Goal: Feedback & Contribution: Contribute content

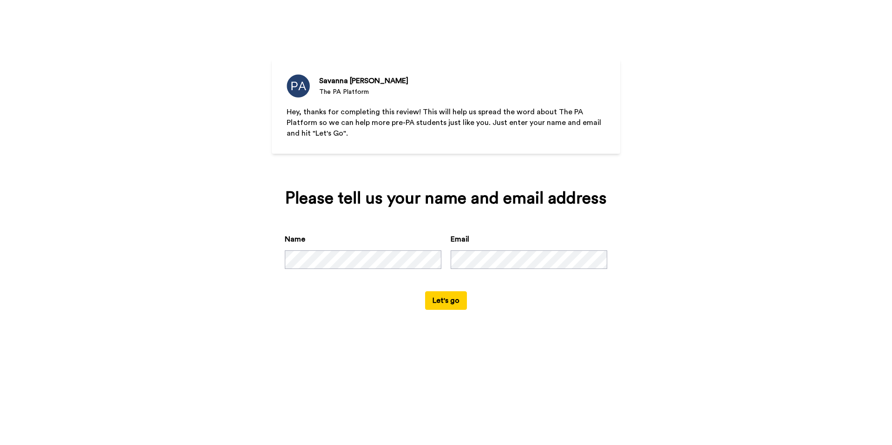
drag, startPoint x: 0, startPoint y: 0, endPoint x: 711, endPoint y: 212, distance: 742.0
click at [711, 212] on div "[PERSON_NAME] The PA Platform Hey, thanks for completing this review! This will…" at bounding box center [446, 222] width 892 height 445
click at [441, 296] on button "Let's go" at bounding box center [446, 300] width 42 height 19
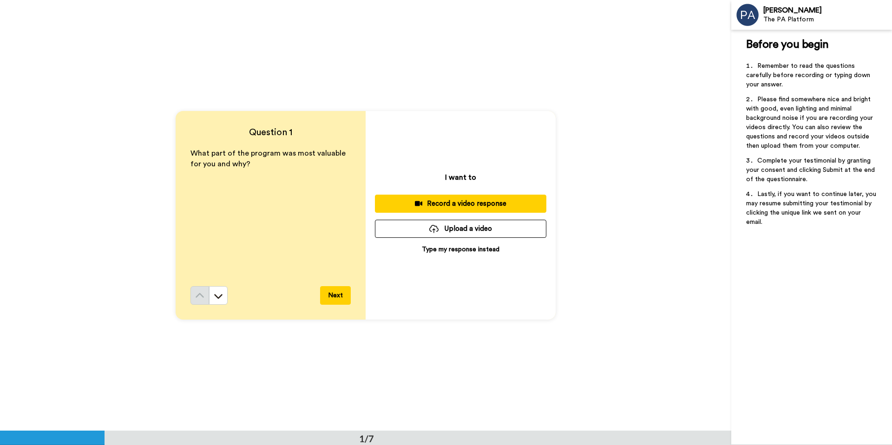
click at [336, 294] on button "Next" at bounding box center [335, 295] width 31 height 19
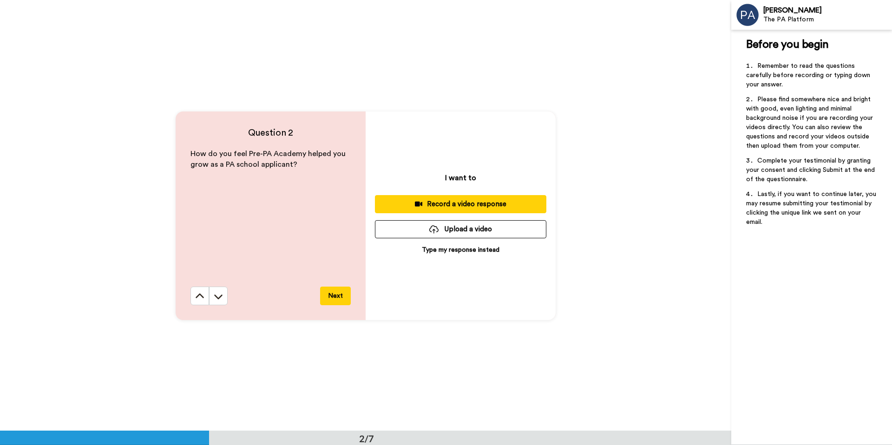
scroll to position [431, 0]
click at [343, 298] on button "Next" at bounding box center [335, 295] width 31 height 19
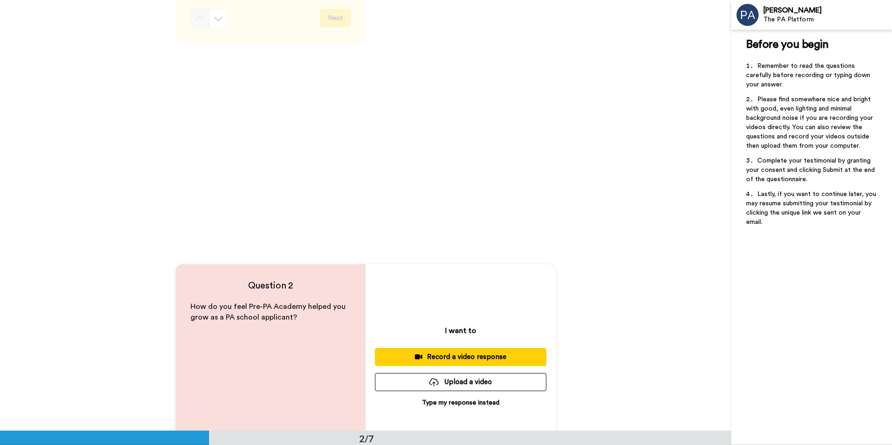
scroll to position [0, 0]
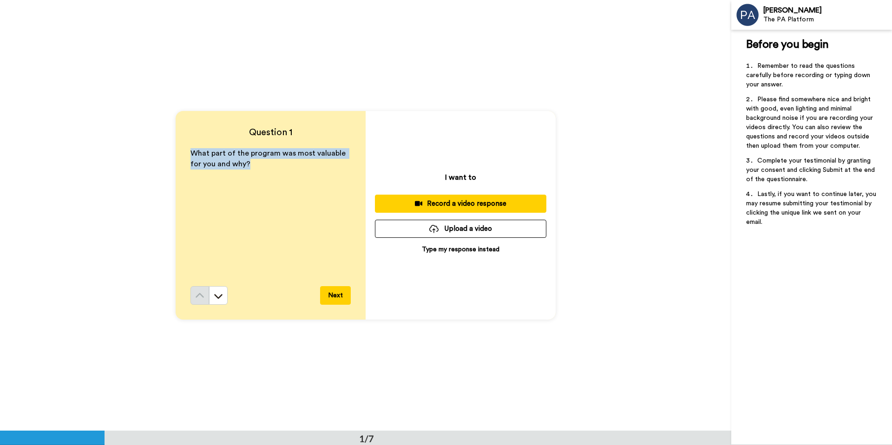
drag, startPoint x: 241, startPoint y: 172, endPoint x: 186, endPoint y: 155, distance: 57.7
click at [186, 155] on div "Question 1 What part of the program was most valuable for you and why? Next" at bounding box center [271, 215] width 190 height 209
copy span "What part of the program was most valuable for you and why?"
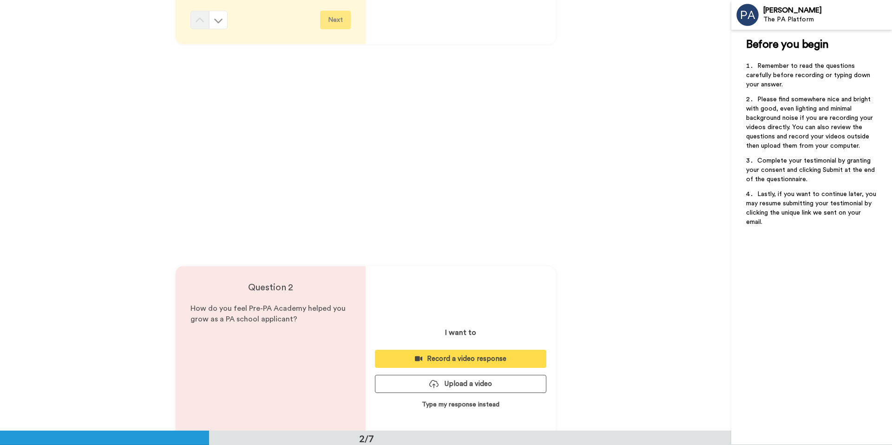
scroll to position [277, 0]
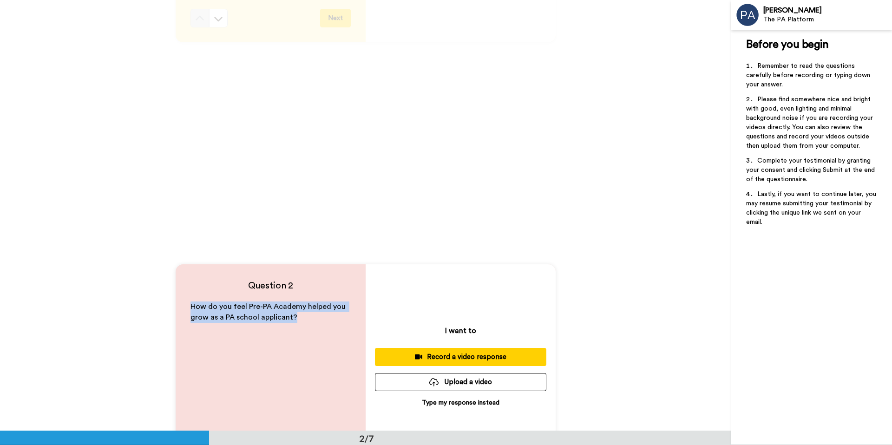
drag, startPoint x: 300, startPoint y: 320, endPoint x: 183, endPoint y: 308, distance: 116.6
click at [183, 308] on div "Question 2 How do you feel Pre-PA Academy helped you grow as a PA school applic…" at bounding box center [271, 368] width 190 height 209
copy span "How do you feel Pre-PA Academy helped you grow as a PA school applicant?"
click at [447, 358] on div "Record a video response" at bounding box center [460, 357] width 157 height 10
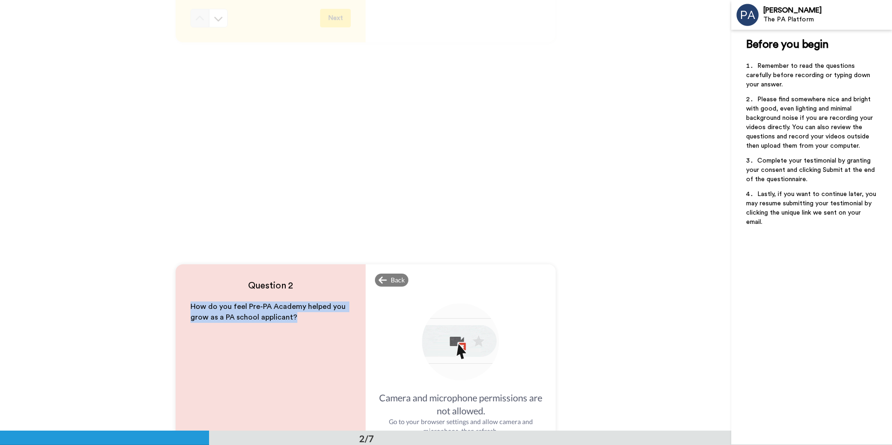
copy span "How do you feel Pre-PA Academy helped you grow as a PA school applicant?"
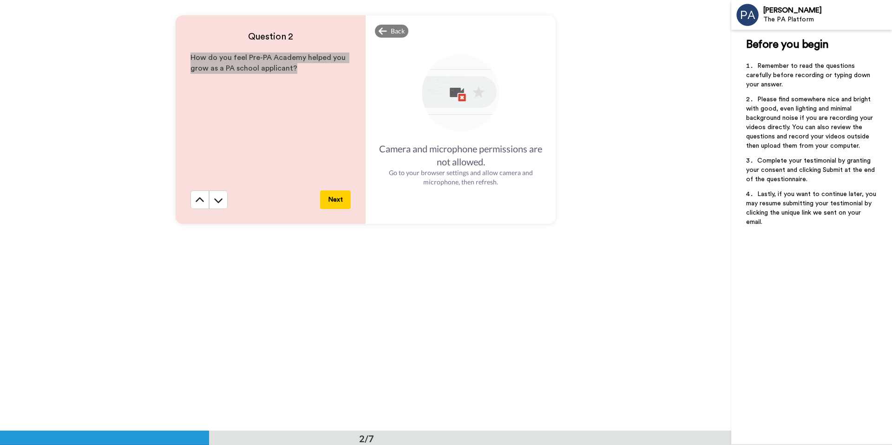
scroll to position [828, 0]
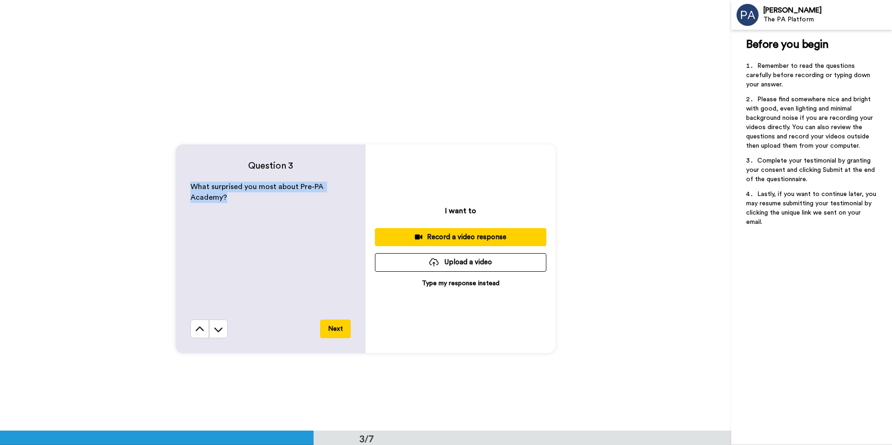
drag, startPoint x: 189, startPoint y: 186, endPoint x: 235, endPoint y: 195, distance: 47.7
click at [235, 195] on p "What surprised you most about Pre-PA Academy?" at bounding box center [270, 192] width 160 height 21
copy span "What surprised you most about Pre-PA Academy?"
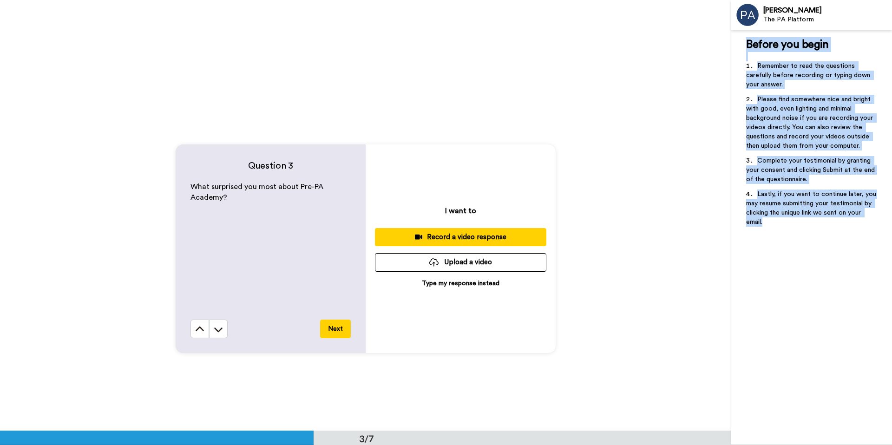
drag, startPoint x: 747, startPoint y: 39, endPoint x: 803, endPoint y: 238, distance: 206.4
click at [803, 238] on div "Before you begin ﻿ Remember to read the questions carefully before recording or…" at bounding box center [811, 237] width 161 height 415
copy div "Before you begin ﻿ Remember to read the questions carefully before recording or…"
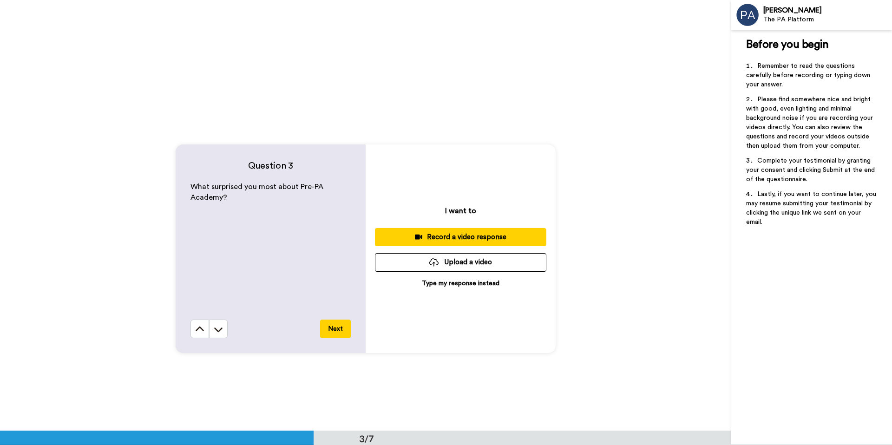
click at [258, 375] on div "Question 3 What surprised you most about Pre-PA Academy? Next I want to Record …" at bounding box center [365, 248] width 731 height 431
click at [336, 327] on button "Next" at bounding box center [335, 329] width 31 height 19
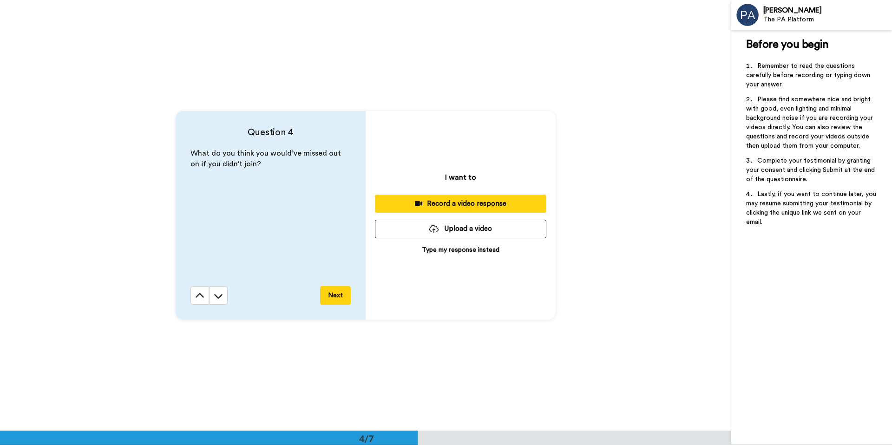
scroll to position [1292, 0]
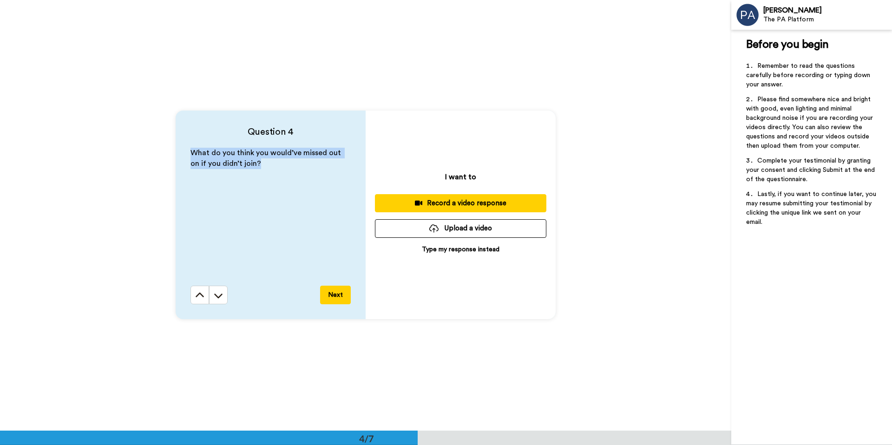
drag, startPoint x: 253, startPoint y: 166, endPoint x: 186, endPoint y: 144, distance: 69.8
click at [186, 144] on div "Question 4 What do you think you would’ve missed out on if you didn’t join? Next" at bounding box center [271, 215] width 190 height 209
copy span "What do you think you would’ve missed out on if you didn’t join?"
click at [339, 294] on button "Next" at bounding box center [335, 295] width 31 height 19
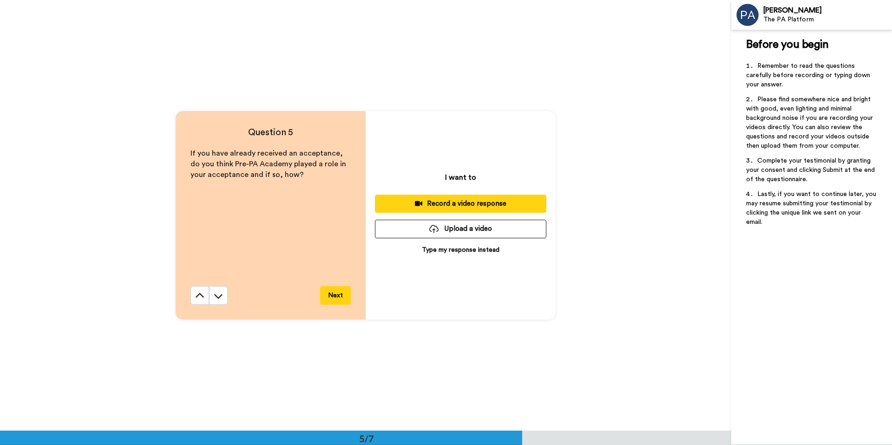
scroll to position [1723, 0]
click at [272, 176] on span "If you have already received an acceptance, do you think Pre-PA Academy played …" at bounding box center [268, 163] width 157 height 29
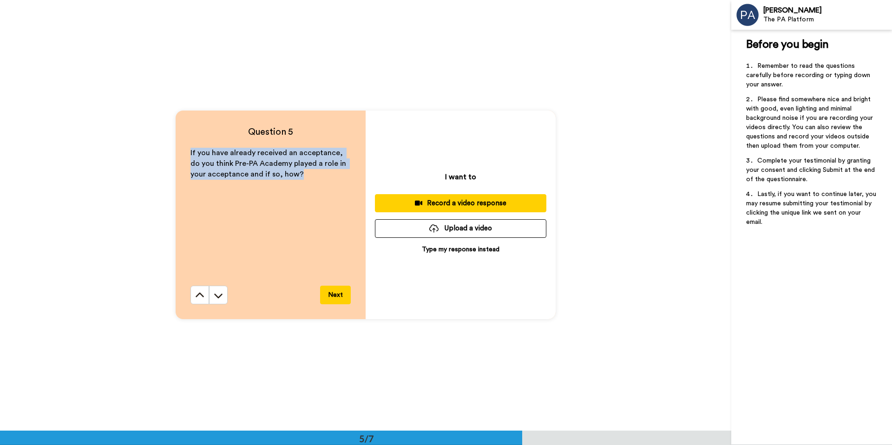
drag, startPoint x: 287, startPoint y: 176, endPoint x: 168, endPoint y: 150, distance: 121.7
click at [168, 150] on div "Question 5 If you have already received an acceptance, do you think Pre-PA Acad…" at bounding box center [365, 215] width 731 height 431
copy span "If you have already received an acceptance, do you think Pre-PA Academy played …"
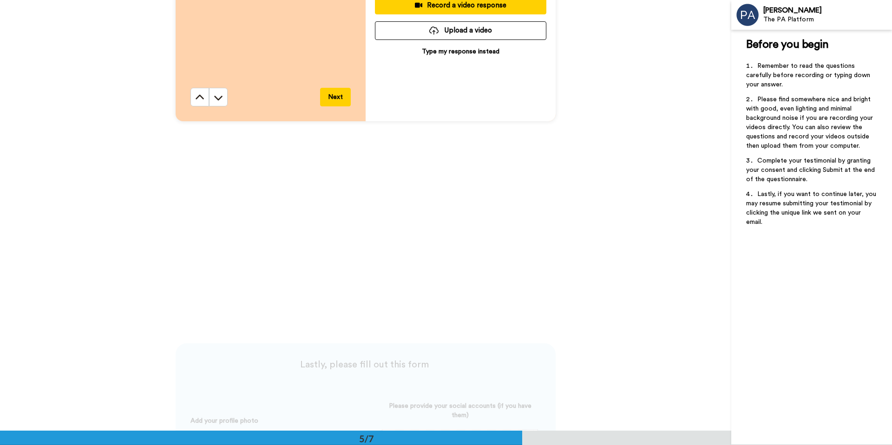
scroll to position [1930, 0]
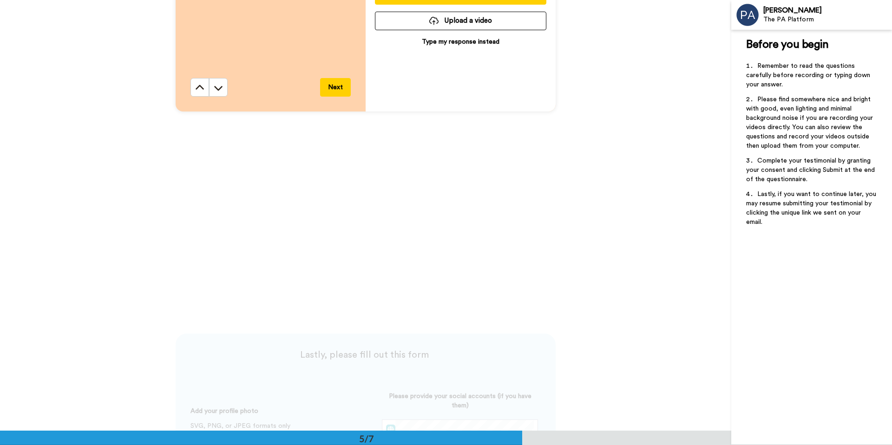
click at [333, 86] on button "Next" at bounding box center [335, 87] width 31 height 19
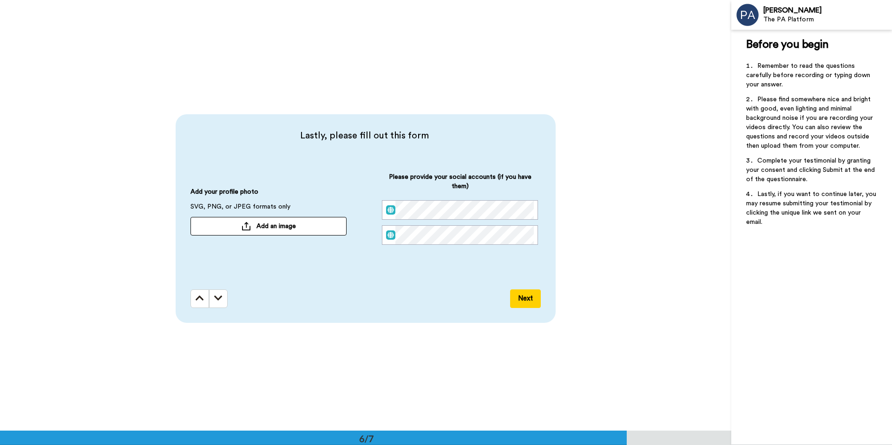
scroll to position [2156, 0]
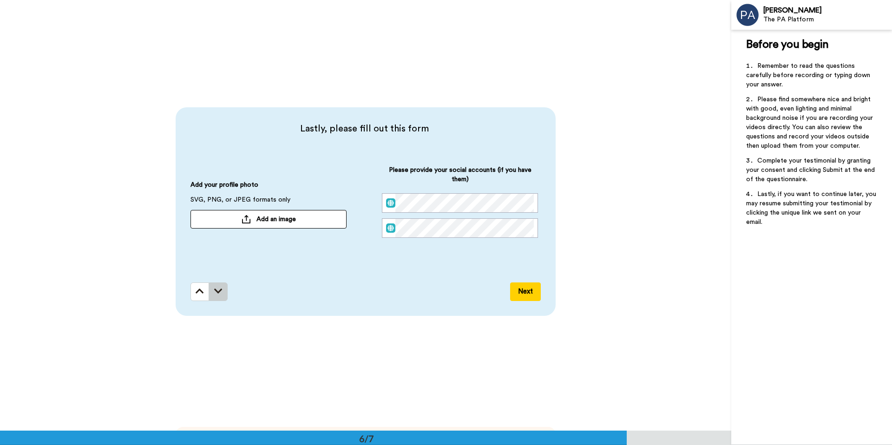
click at [221, 292] on button at bounding box center [218, 291] width 19 height 19
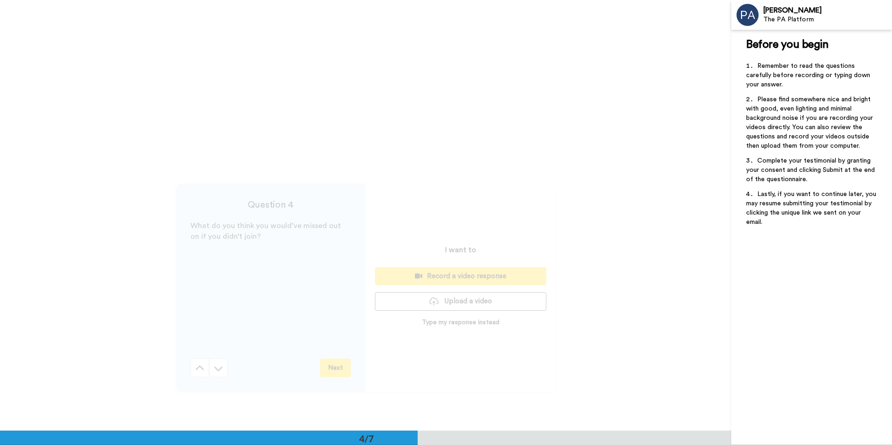
scroll to position [1052, 0]
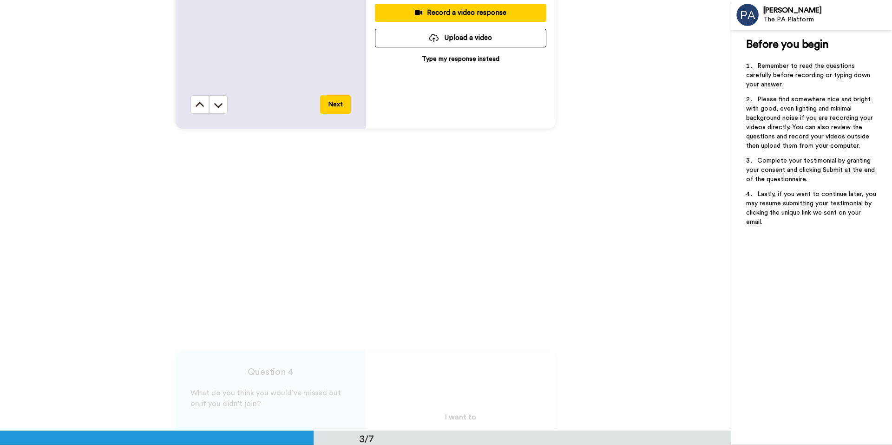
click at [513, 159] on div "Question 3 What surprised you most about Pre-PA Academy? Next I want to Record …" at bounding box center [365, 24] width 731 height 431
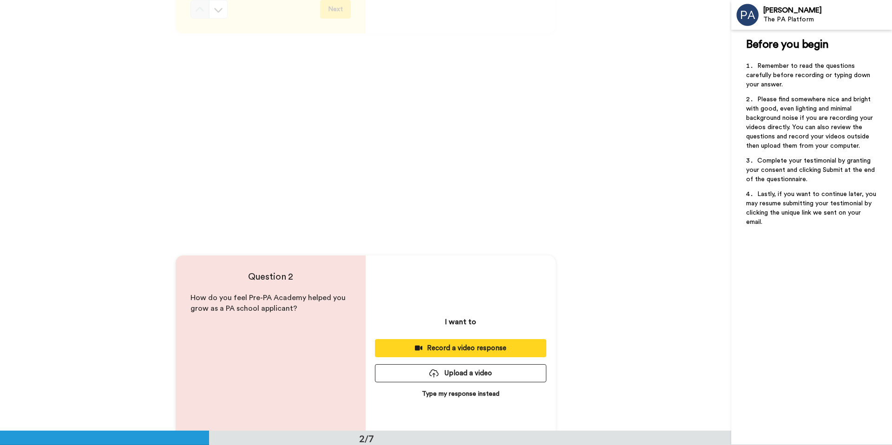
scroll to position [0, 0]
